Goal: Navigation & Orientation: Find specific page/section

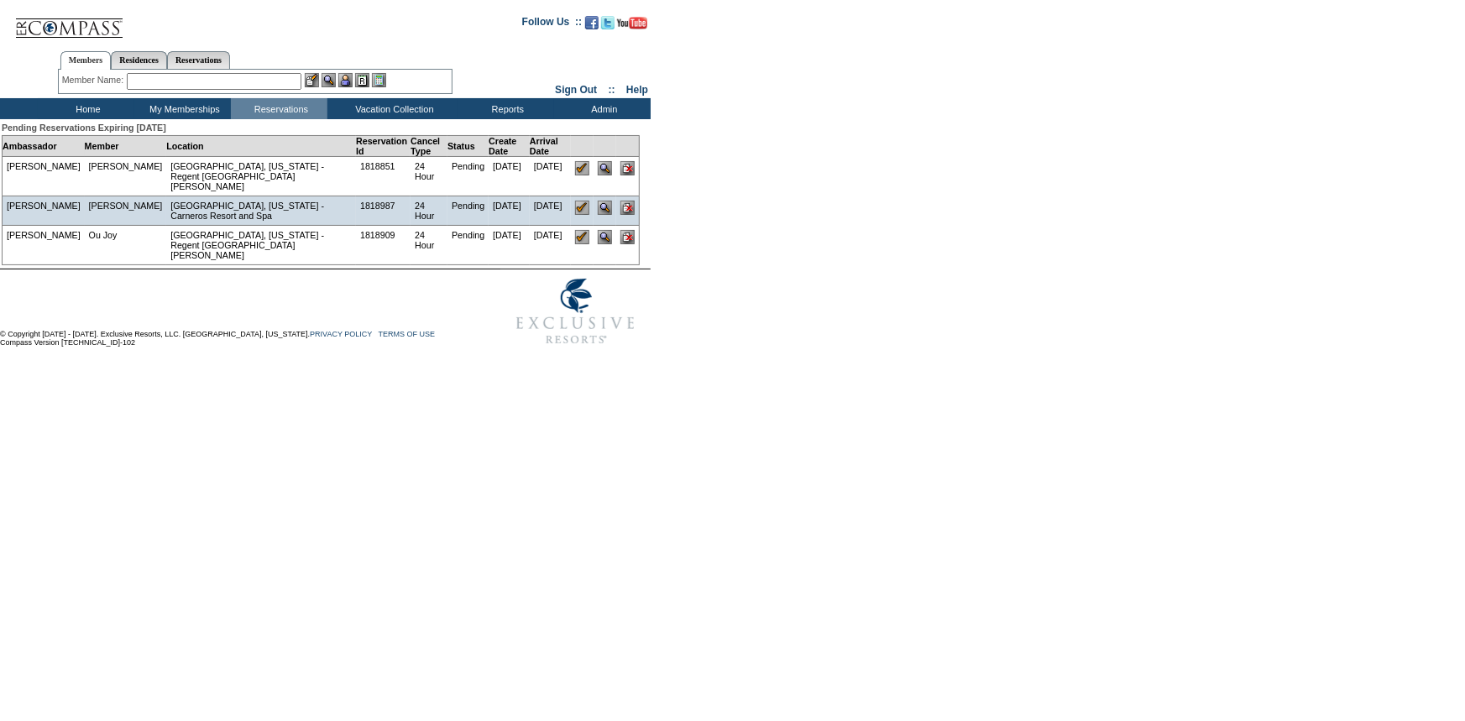
click at [90, 105] on td "Home" at bounding box center [86, 108] width 97 height 21
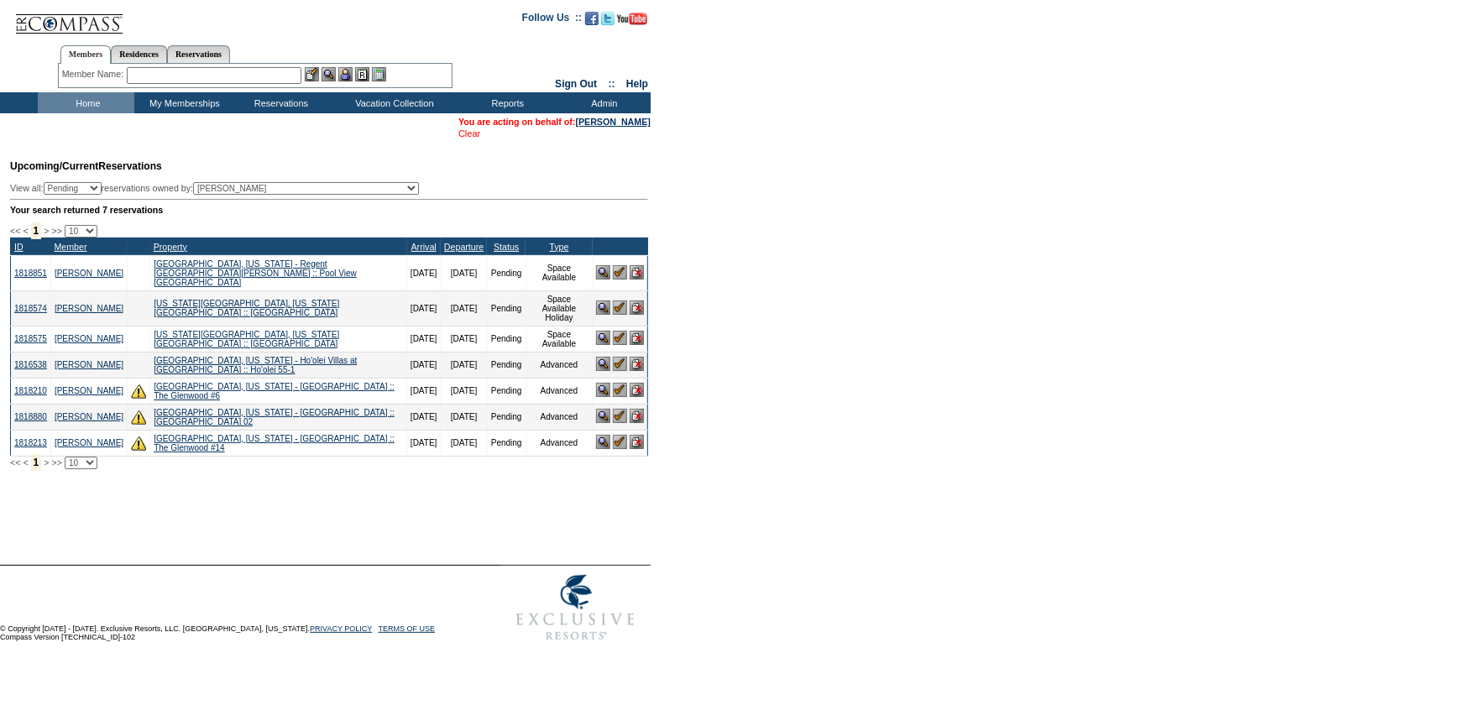
click at [463, 135] on link "Clear" at bounding box center [469, 133] width 22 height 10
